Goal: Task Accomplishment & Management: Use online tool/utility

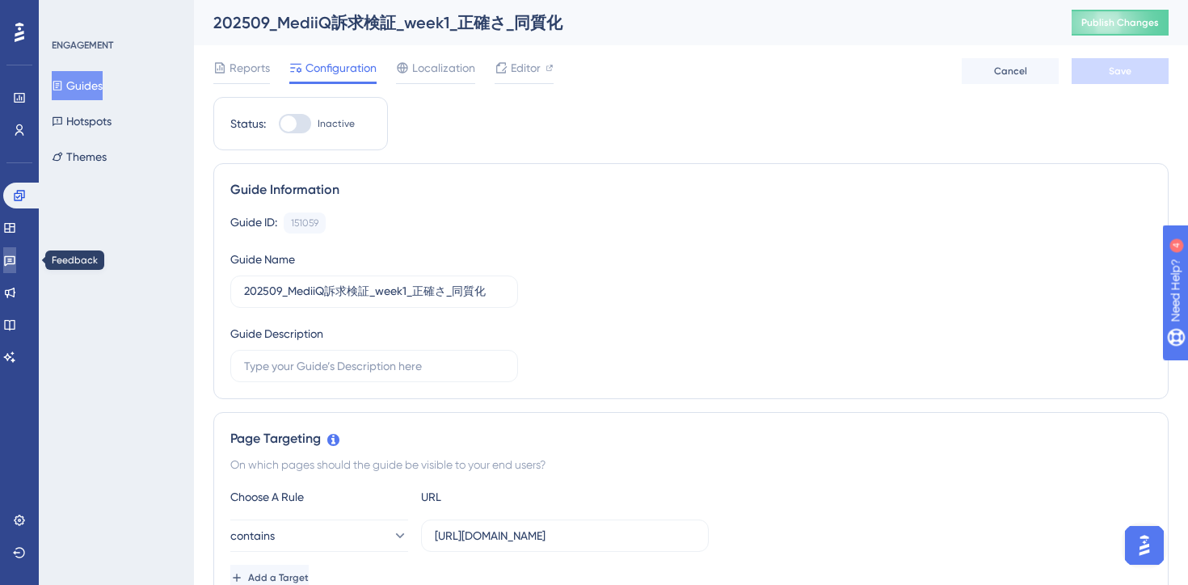
click at [16, 254] on icon at bounding box center [9, 260] width 13 height 13
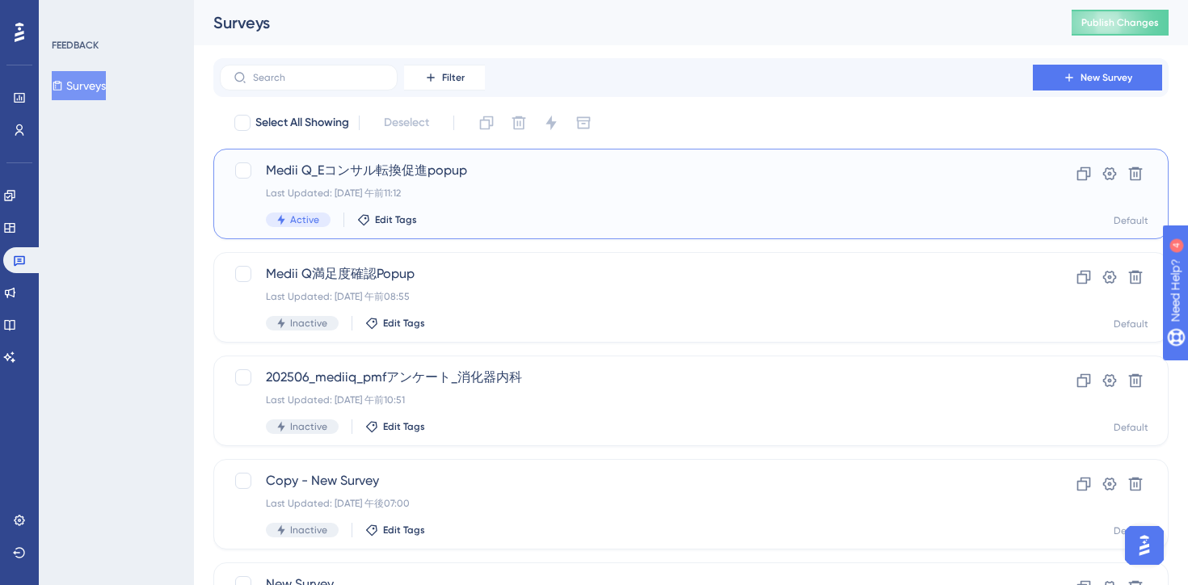
click at [578, 197] on div "Last Updated: [DATE] 午前11:12" at bounding box center [626, 193] width 721 height 13
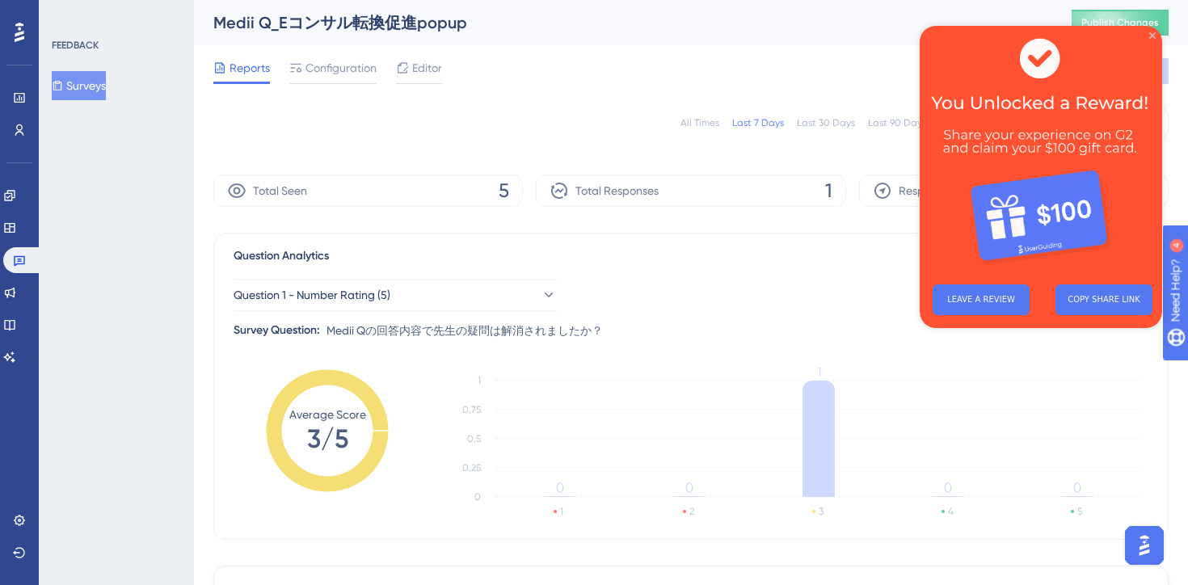
click at [1153, 35] on icon "Close Preview" at bounding box center [1152, 35] width 6 height 6
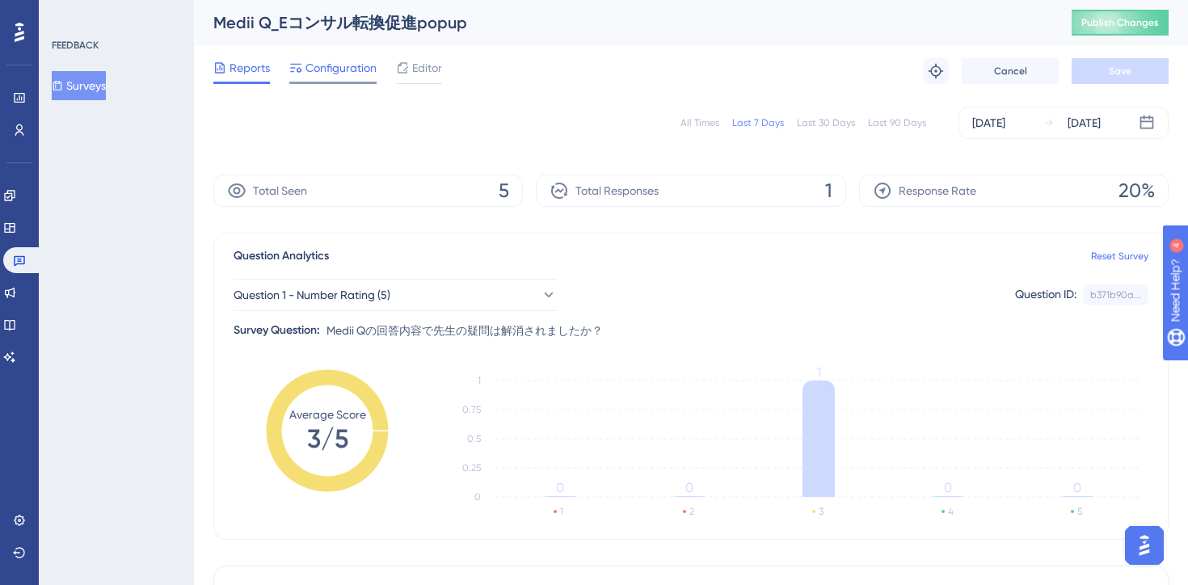
click at [333, 79] on div "Configuration" at bounding box center [332, 71] width 87 height 26
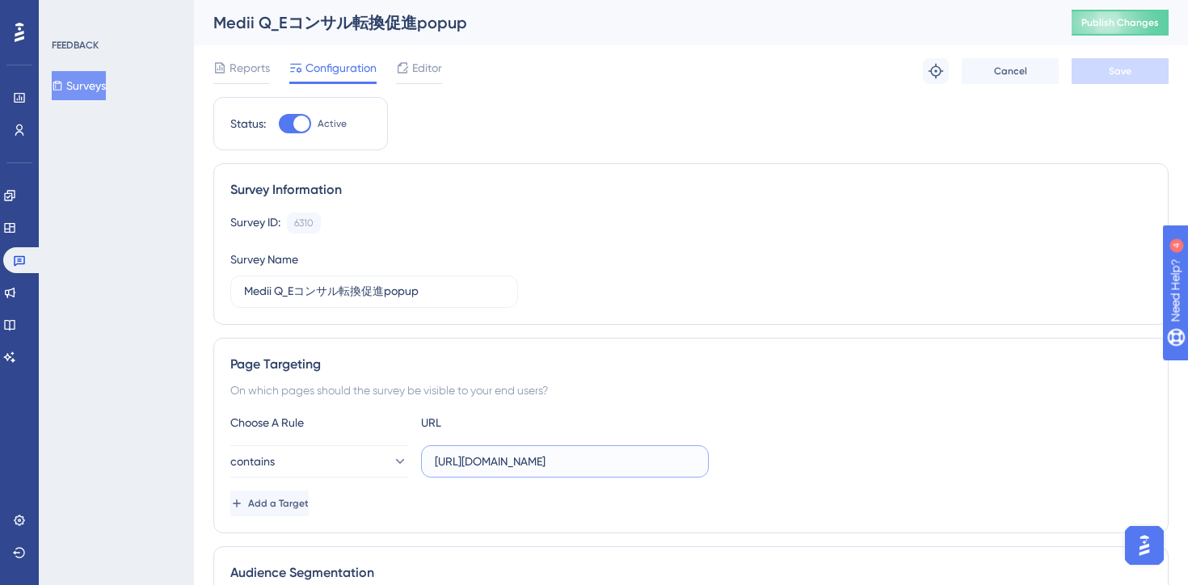
scroll to position [0, 16]
drag, startPoint x: 602, startPoint y: 461, endPoint x: 725, endPoint y: 461, distance: 122.9
click at [725, 461] on div "contains [URL][DOMAIN_NAME]" at bounding box center [690, 461] width 921 height 32
click at [715, 396] on div "On which pages should the survey be visible to your end users?" at bounding box center [690, 390] width 921 height 19
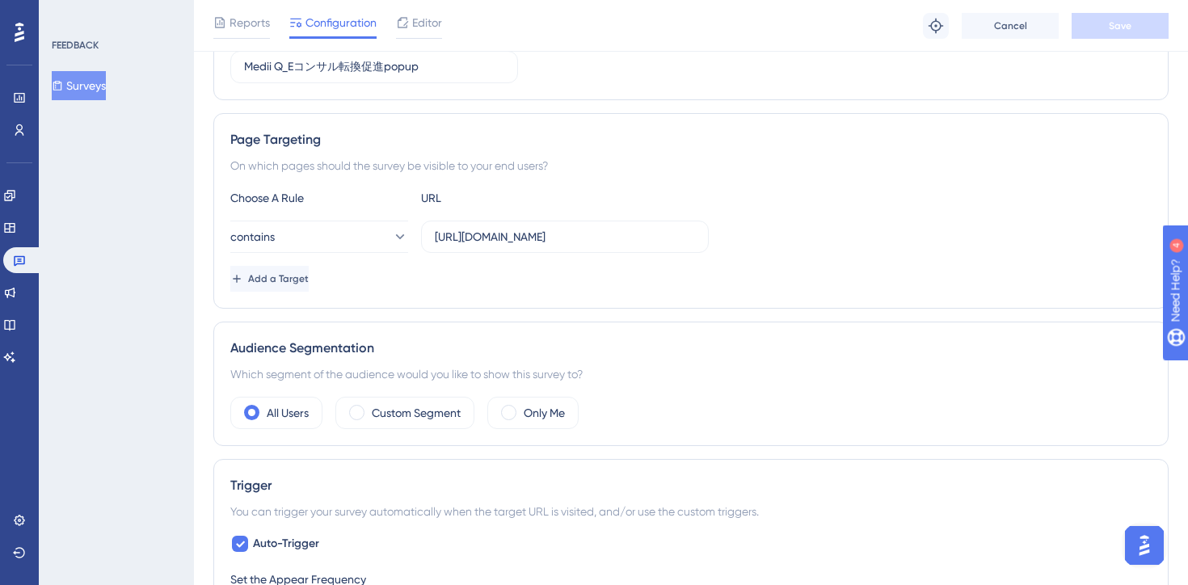
scroll to position [0, 0]
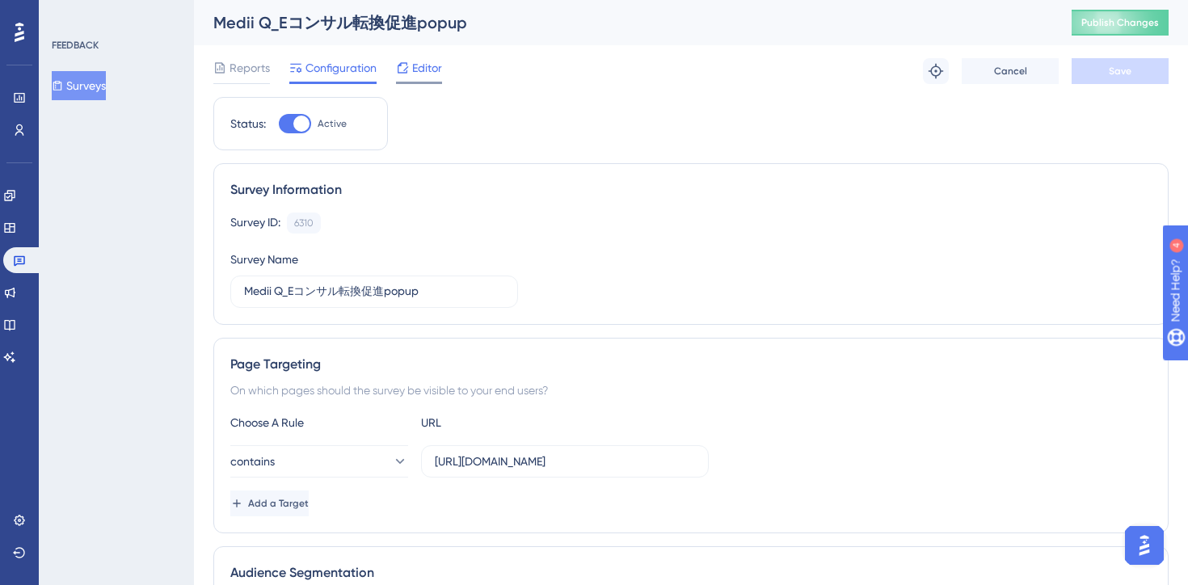
click at [432, 82] on div at bounding box center [419, 83] width 46 height 2
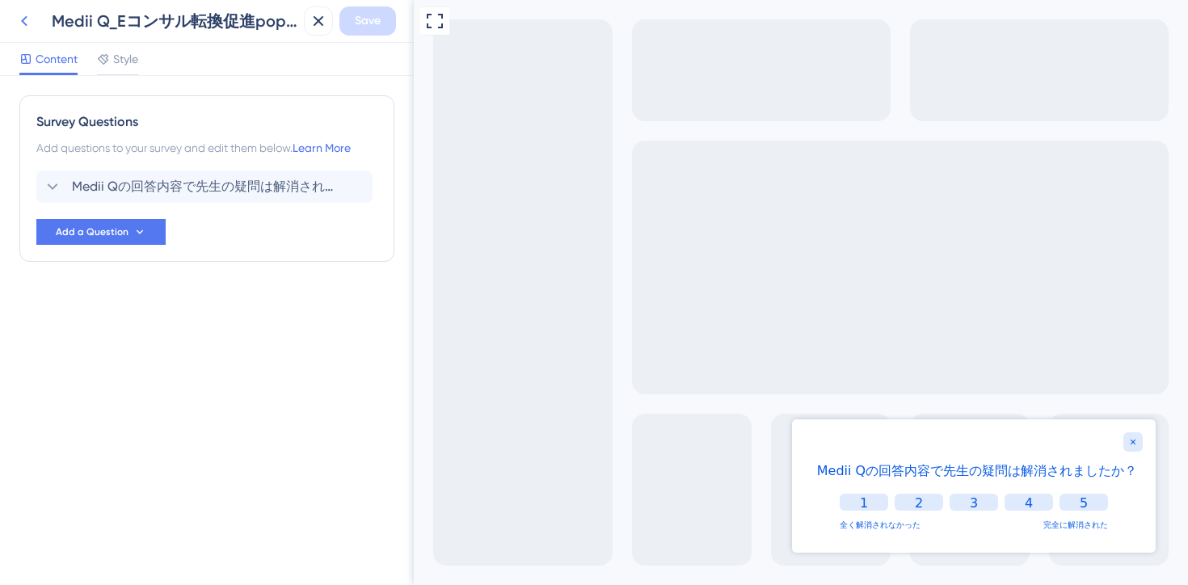
click at [23, 16] on icon at bounding box center [24, 20] width 19 height 19
